Goal: Information Seeking & Learning: Find specific fact

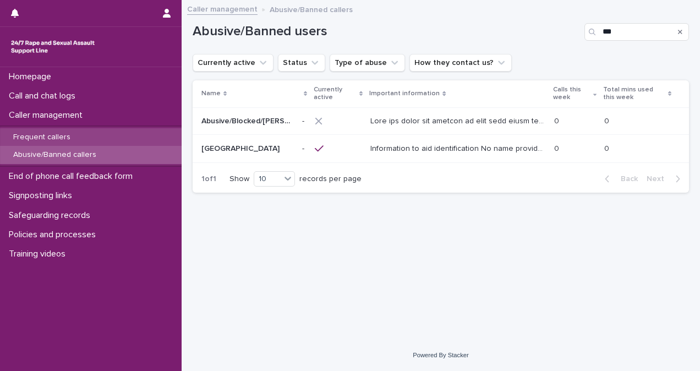
click at [95, 139] on div "Frequent callers" at bounding box center [91, 137] width 182 height 18
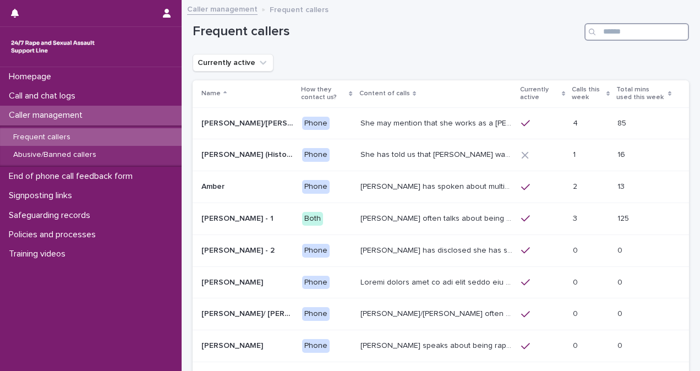
click at [609, 28] on input "Search" at bounding box center [637, 32] width 105 height 18
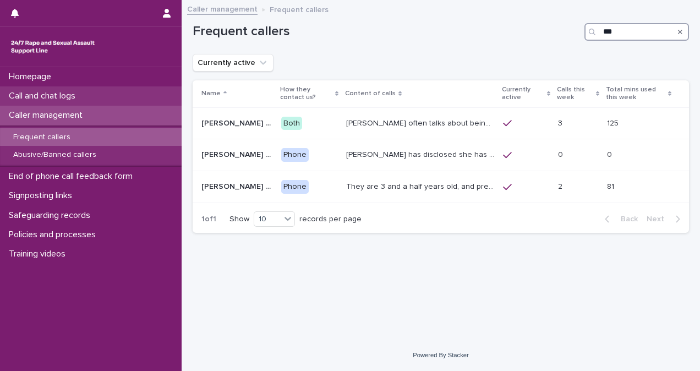
type input "***"
click at [87, 99] on div "Call and chat logs" at bounding box center [91, 95] width 182 height 19
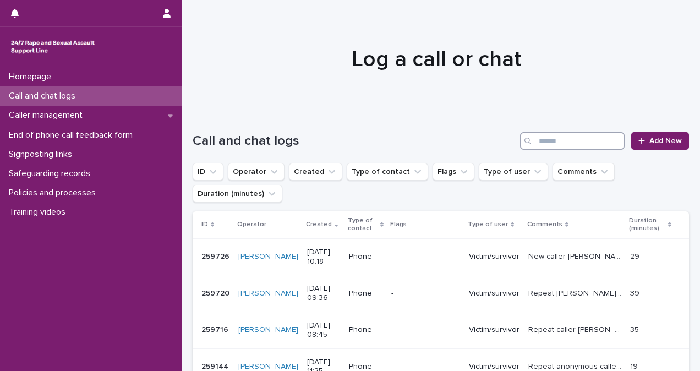
click at [580, 143] on input "Search" at bounding box center [572, 141] width 105 height 18
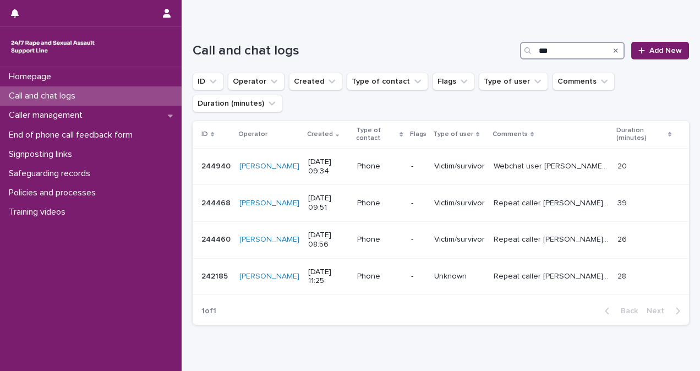
scroll to position [106, 0]
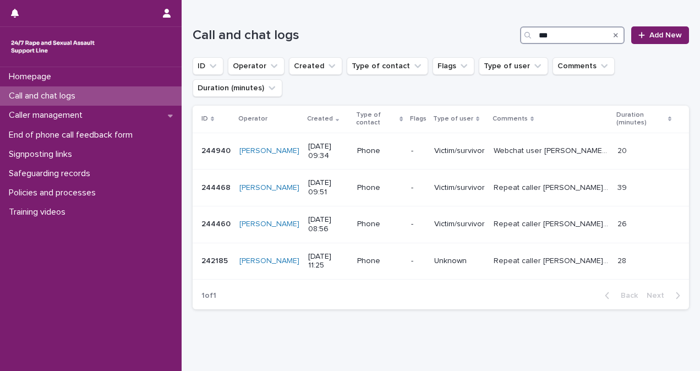
type input "***"
click at [476, 186] on p "Victim/survivor" at bounding box center [459, 187] width 51 height 9
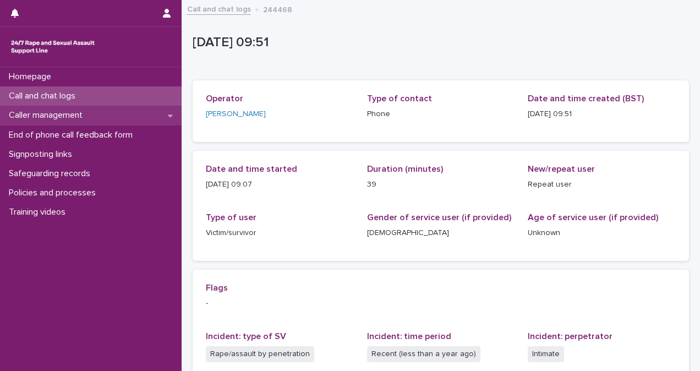
click at [71, 118] on p "Caller management" at bounding box center [47, 115] width 87 height 10
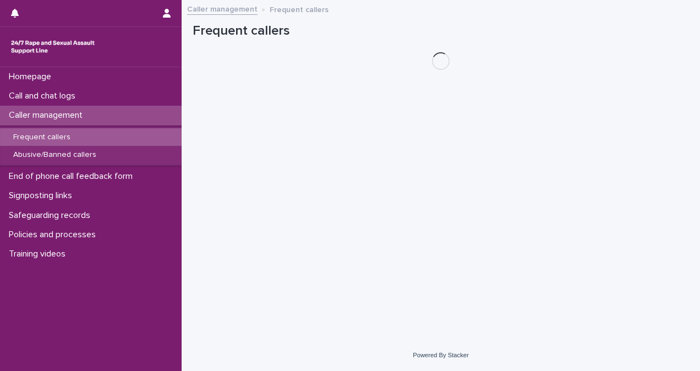
click at [75, 134] on p "Frequent callers" at bounding box center [41, 137] width 75 height 9
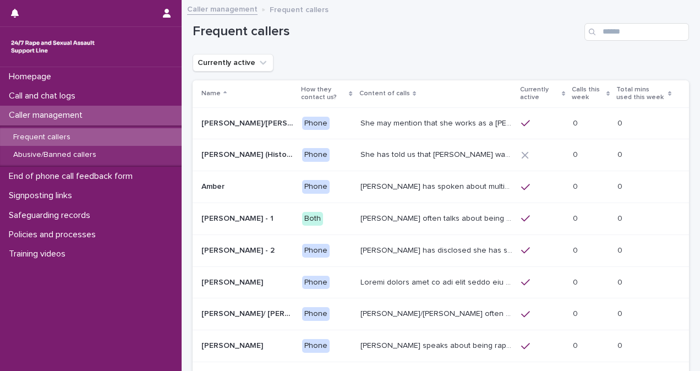
click at [76, 130] on div "Frequent callers" at bounding box center [91, 137] width 182 height 18
click at [616, 34] on input "Search" at bounding box center [637, 32] width 105 height 18
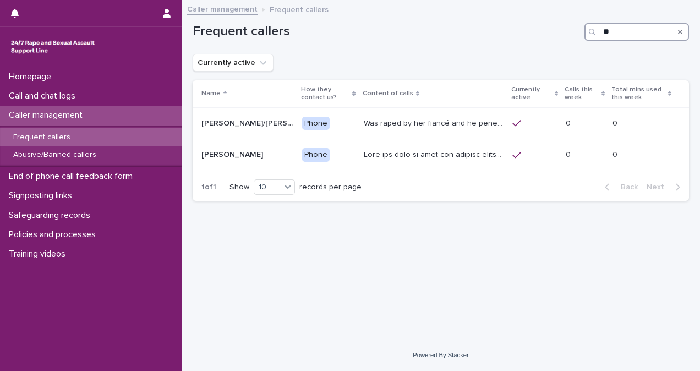
type input "*"
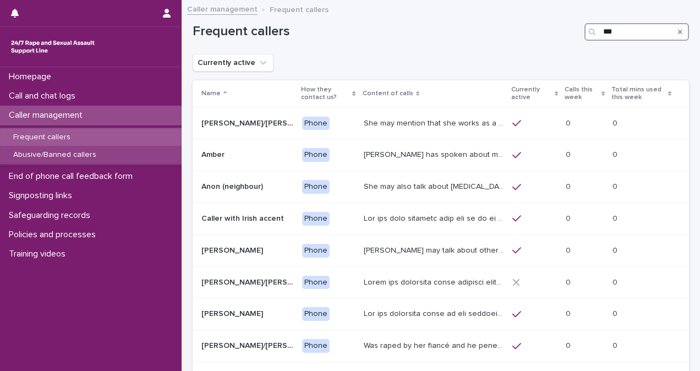
type input "***"
click at [126, 157] on div "Abusive/Banned callers" at bounding box center [91, 155] width 182 height 18
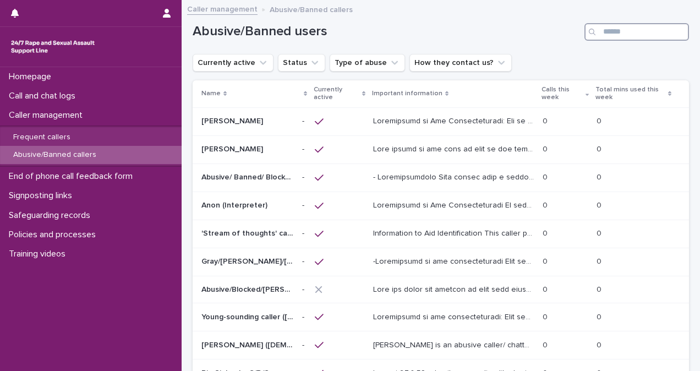
click at [603, 30] on input "Search" at bounding box center [637, 32] width 105 height 18
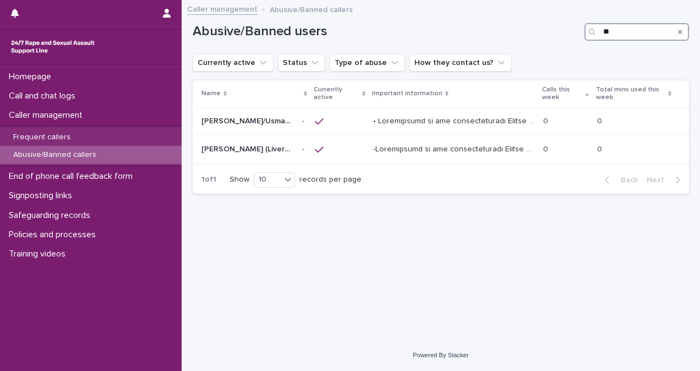
type input "*"
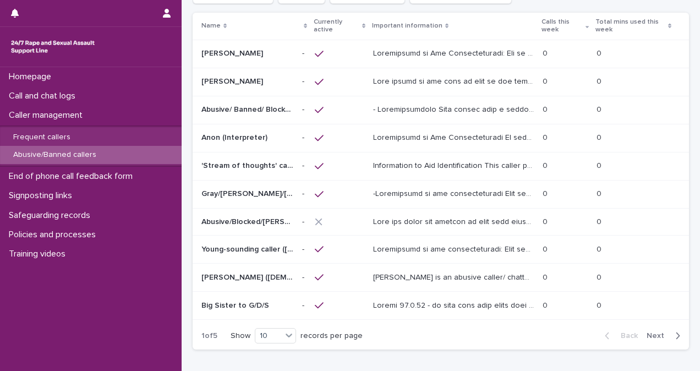
scroll to position [77, 0]
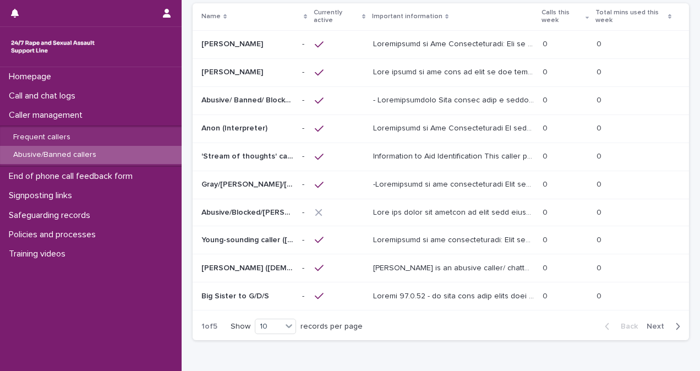
click at [647, 328] on span "Next" at bounding box center [659, 327] width 24 height 8
